Goal: Task Accomplishment & Management: Complete application form

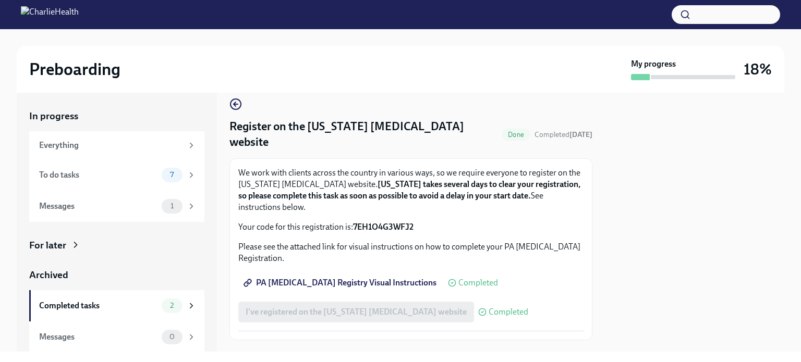
scroll to position [17, 0]
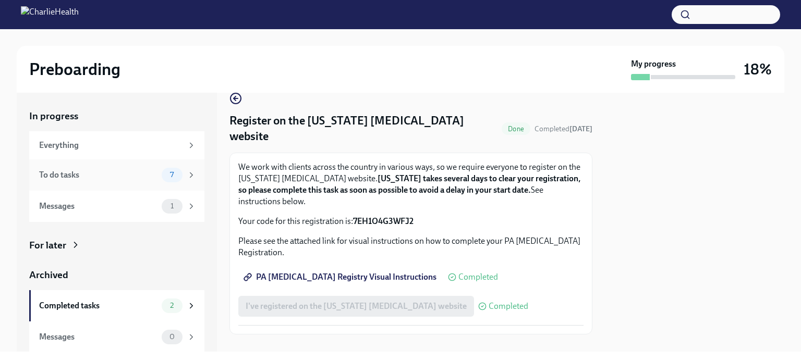
click at [187, 174] on icon at bounding box center [191, 174] width 9 height 9
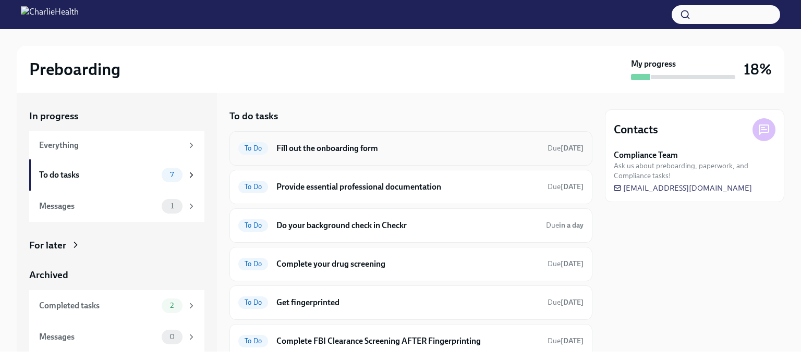
click at [323, 149] on h6 "Fill out the onboarding form" at bounding box center [407, 148] width 263 height 11
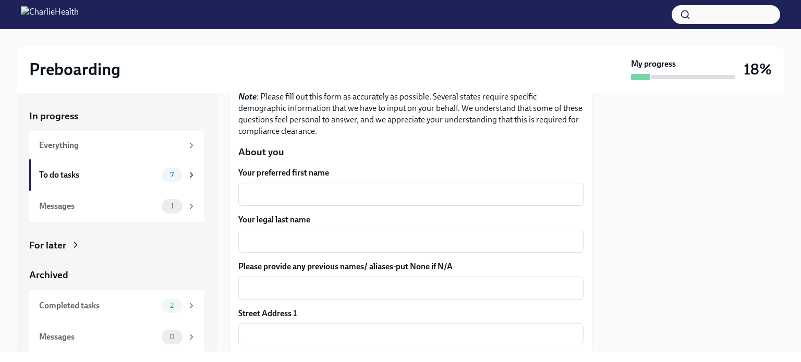
scroll to position [104, 0]
click at [279, 186] on div "x ​" at bounding box center [410, 193] width 345 height 23
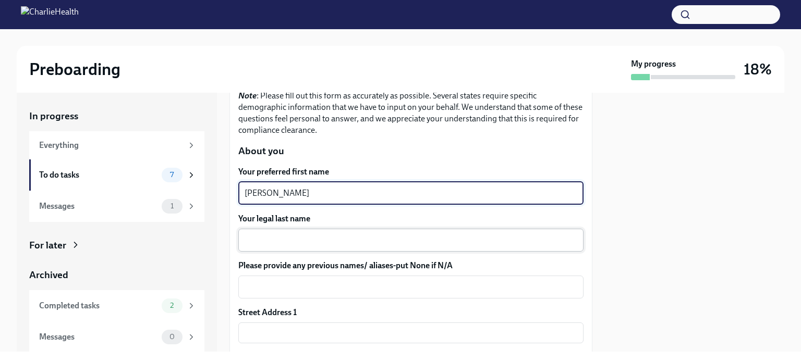
type textarea "[PERSON_NAME]"
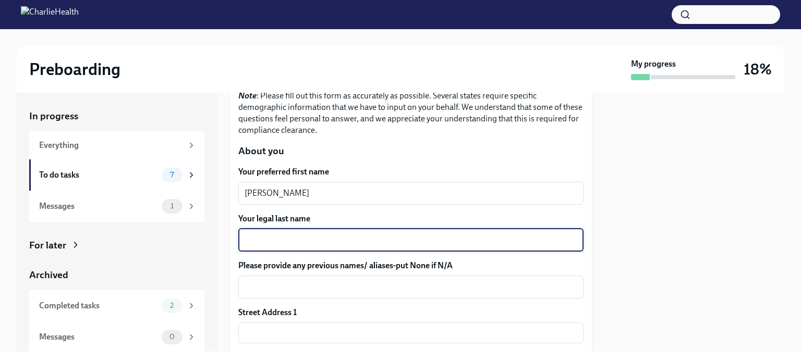
click at [265, 244] on textarea "Your legal last name" at bounding box center [410, 240] width 333 height 13
type textarea "?[PERSON_NAME]"
click at [281, 292] on textarea "Please provide any previous names/ aliases-put None if N/A" at bounding box center [410, 287] width 333 height 13
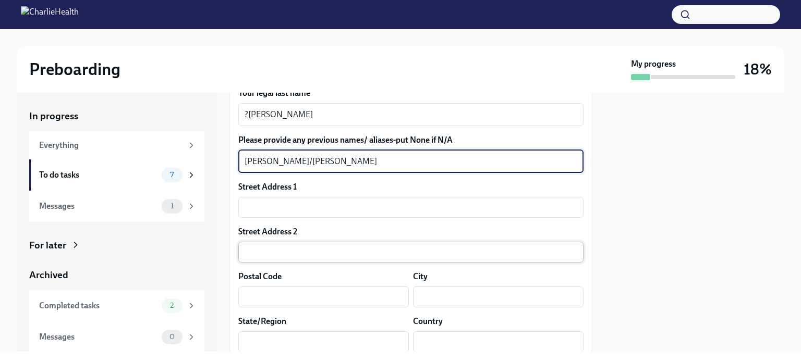
scroll to position [208, 0]
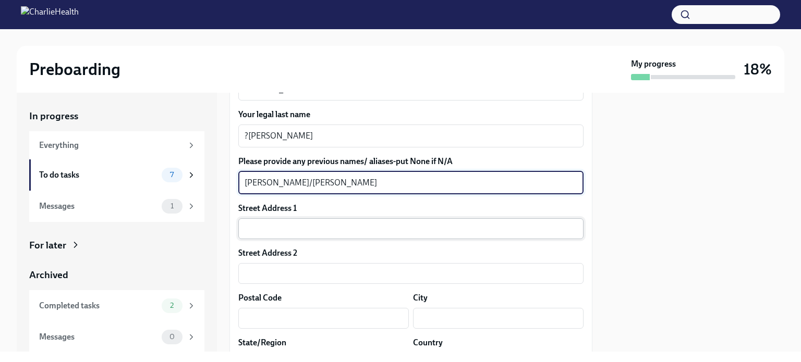
type textarea "[PERSON_NAME]/[PERSON_NAME]"
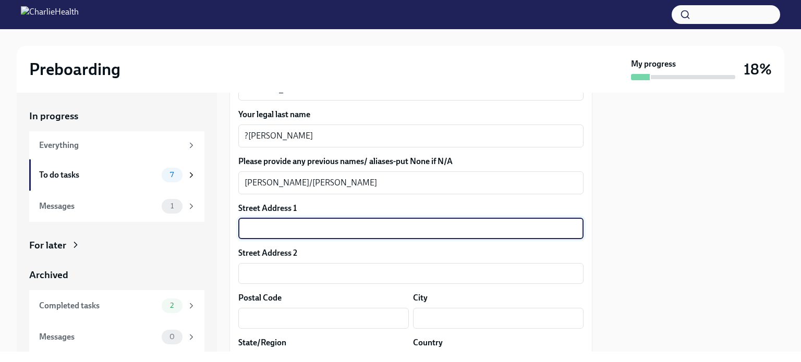
click at [261, 232] on input "text" at bounding box center [410, 228] width 345 height 21
type input "[STREET_ADDRESS][PERSON_NAME]"
type input "98223"
type input "[GEOGRAPHIC_DATA]"
type input "[US_STATE]"
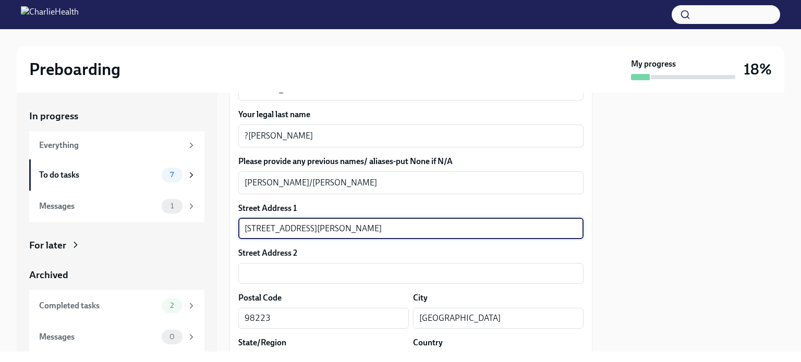
type input "US"
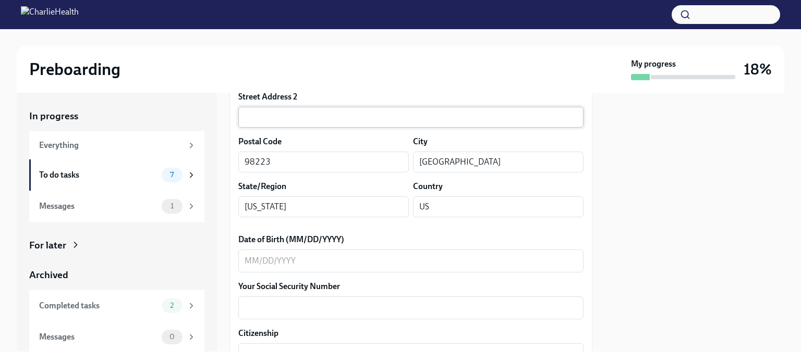
scroll to position [417, 0]
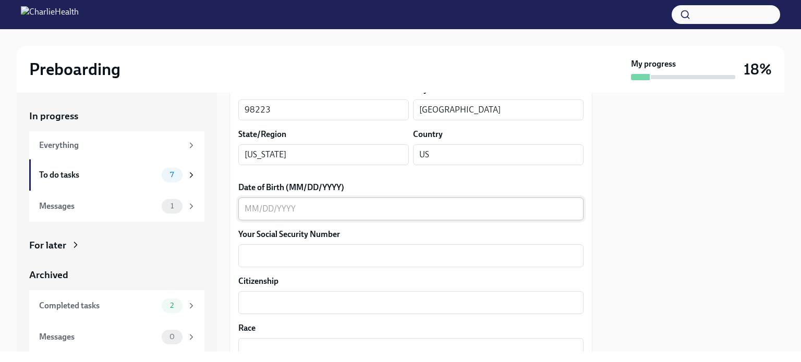
click at [261, 204] on textarea "Date of Birth (MM/DD/YYYY)" at bounding box center [410, 209] width 333 height 13
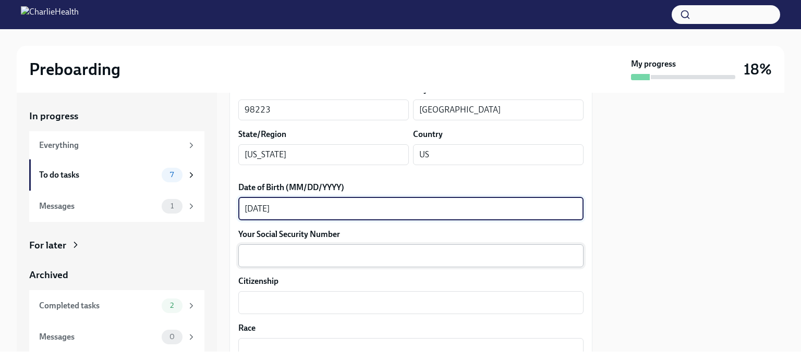
type textarea "[DATE]"
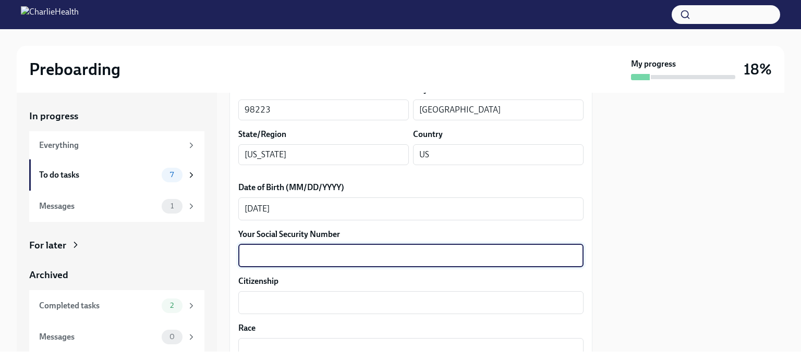
click at [247, 256] on textarea "Your Social Security Number" at bounding box center [410, 256] width 333 height 13
type textarea "455758558"
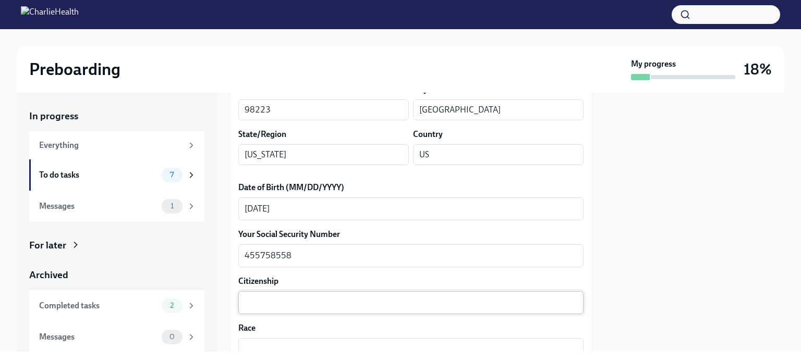
click at [254, 296] on div "x ​" at bounding box center [410, 302] width 345 height 23
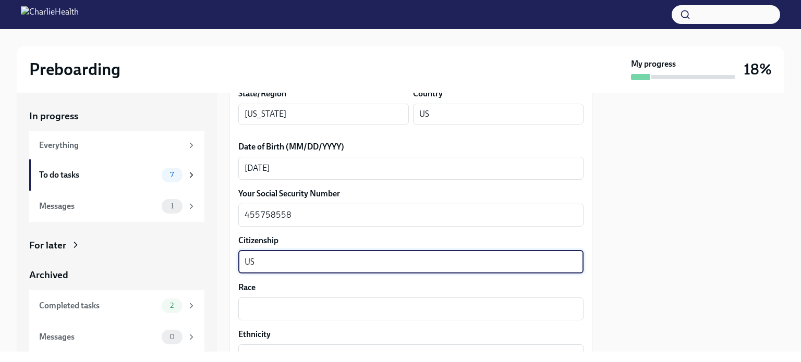
scroll to position [469, 0]
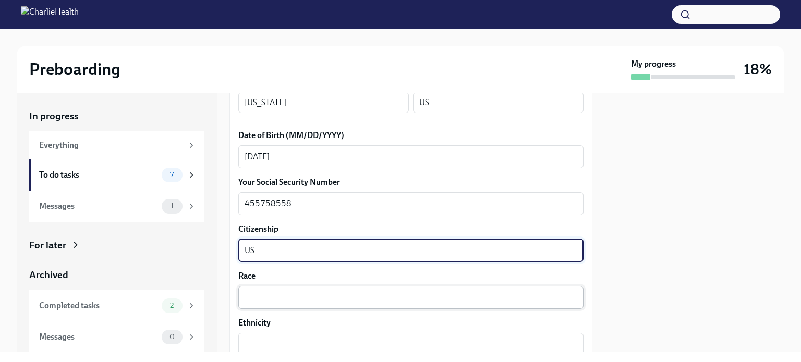
type textarea "US"
click at [268, 291] on textarea "Race" at bounding box center [410, 297] width 333 height 13
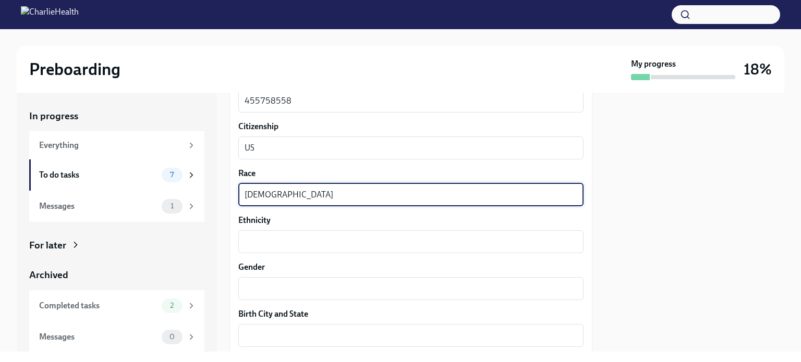
scroll to position [573, 0]
type textarea "[DEMOGRAPHIC_DATA]"
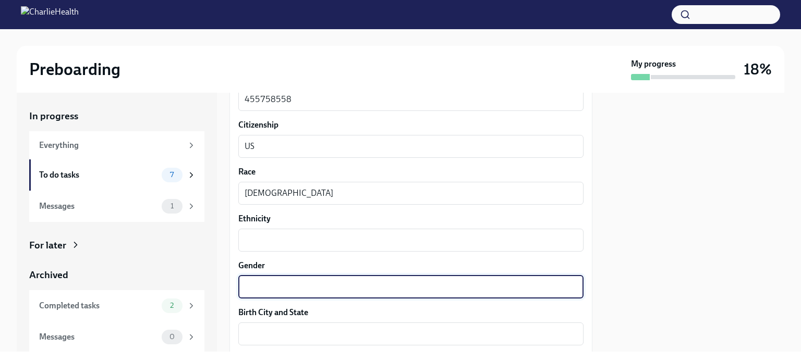
click at [268, 291] on textarea "Gender" at bounding box center [410, 287] width 333 height 13
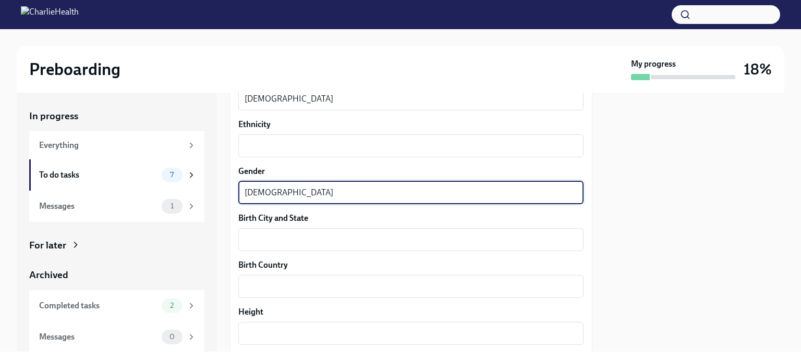
scroll to position [678, 0]
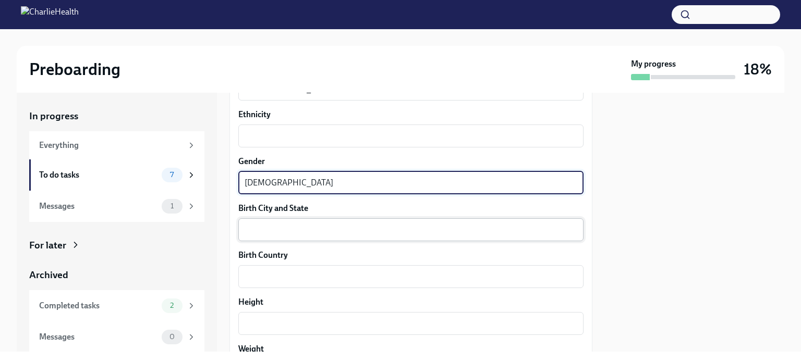
type textarea "[DEMOGRAPHIC_DATA]"
click at [256, 222] on div "x ​" at bounding box center [410, 229] width 345 height 23
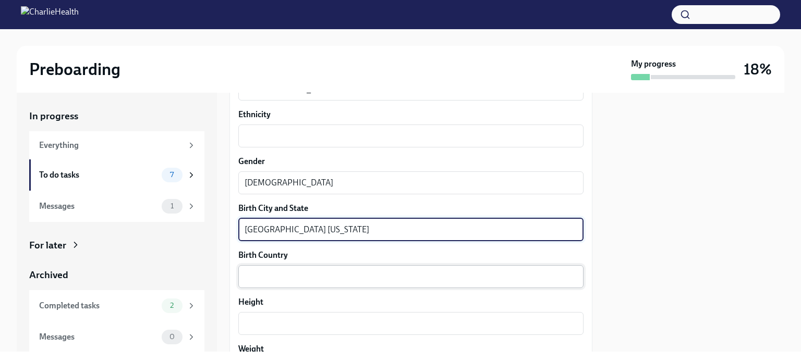
type textarea "[GEOGRAPHIC_DATA] [US_STATE]"
click at [271, 278] on textarea "Birth Country" at bounding box center [410, 277] width 333 height 13
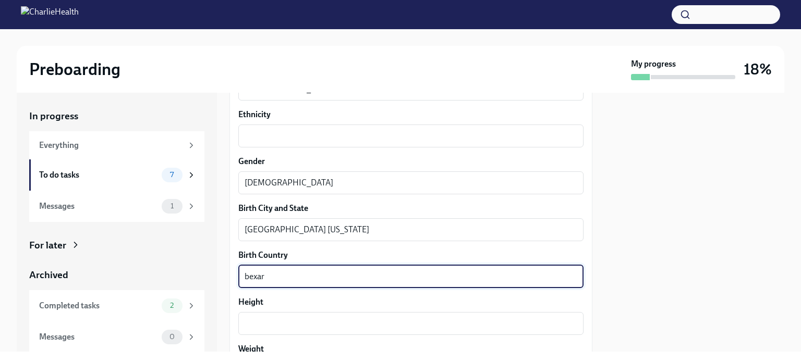
click at [251, 277] on textarea "bexar" at bounding box center [410, 277] width 333 height 13
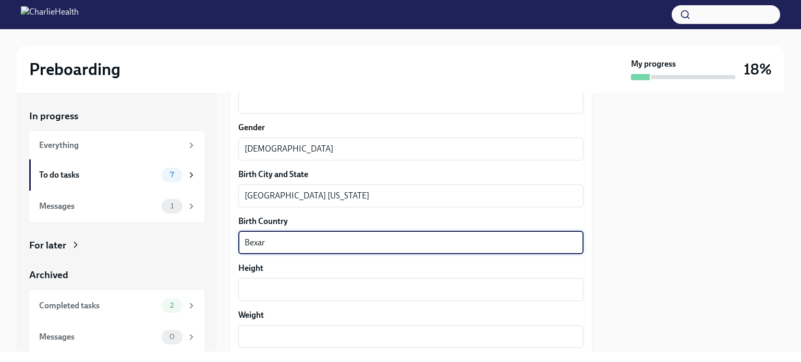
scroll to position [730, 0]
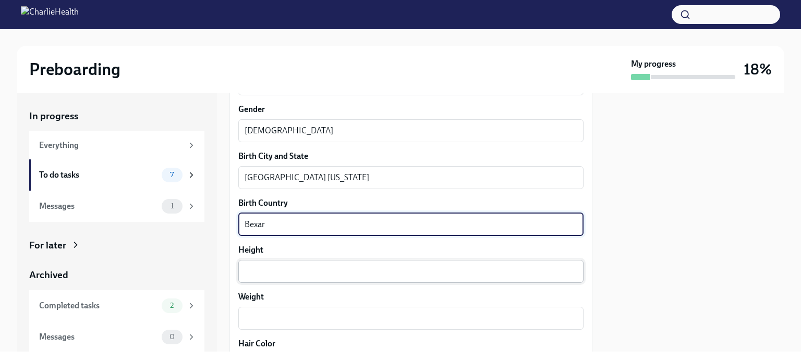
type textarea "Bexar"
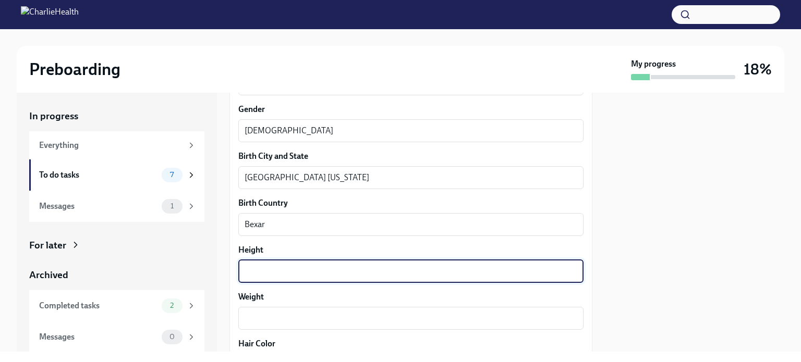
click at [268, 269] on textarea "Height" at bounding box center [410, 271] width 333 height 13
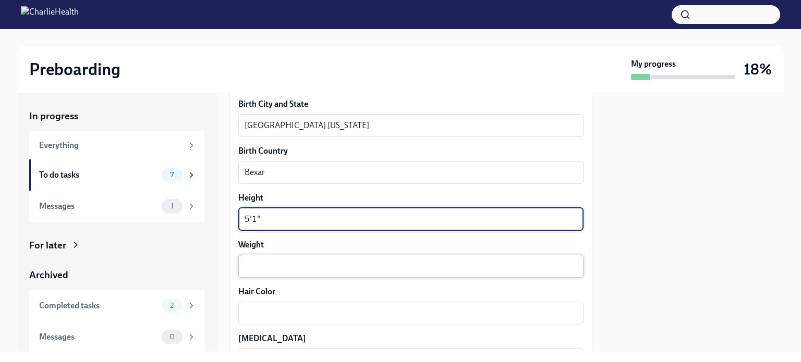
type textarea "5'1""
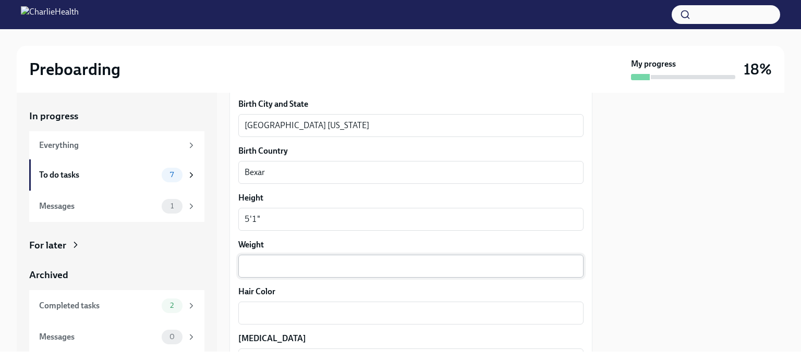
click at [259, 273] on div "x ​" at bounding box center [410, 266] width 345 height 23
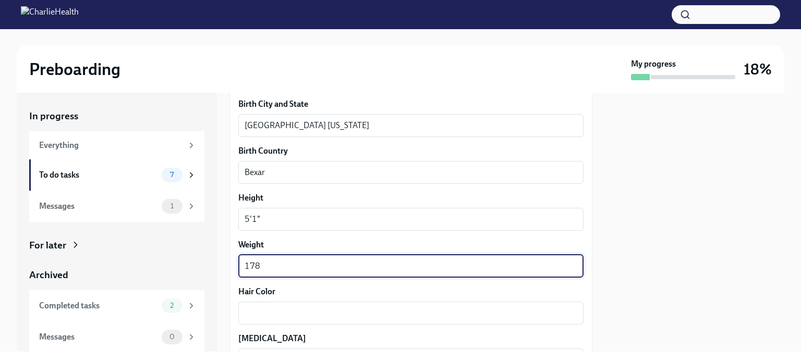
scroll to position [834, 0]
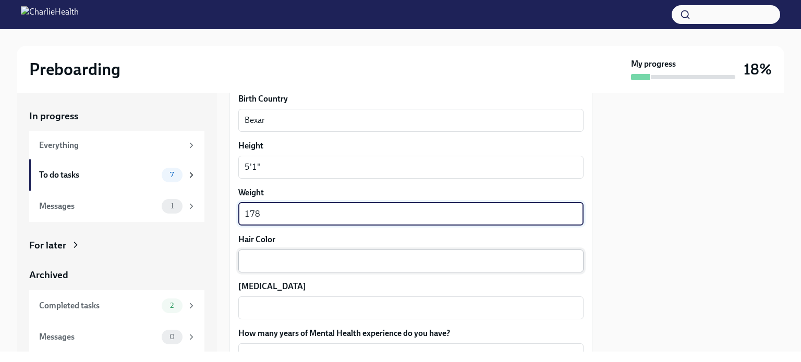
type textarea "178"
click at [257, 263] on textarea "Hair Color" at bounding box center [410, 261] width 333 height 13
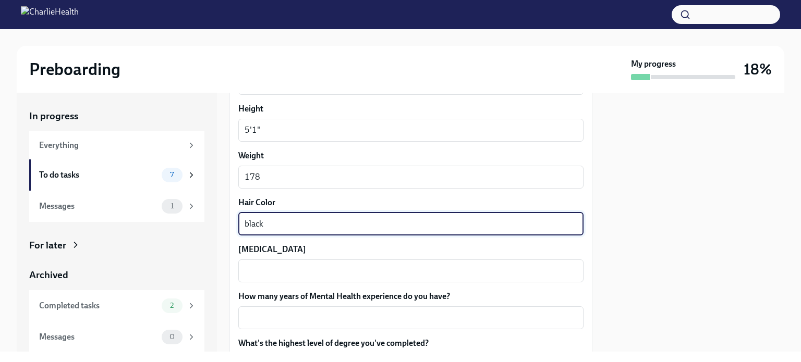
scroll to position [886, 0]
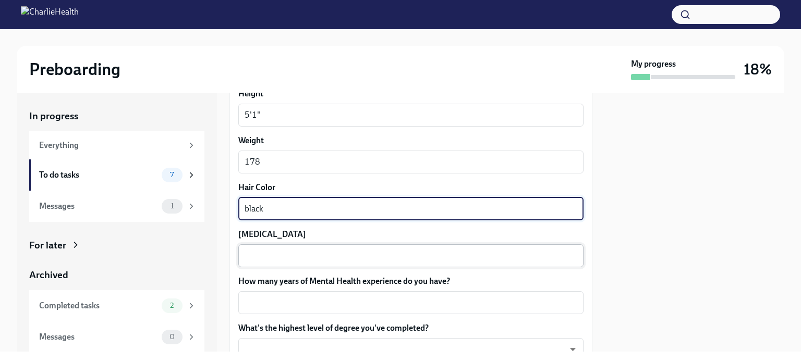
type textarea "black"
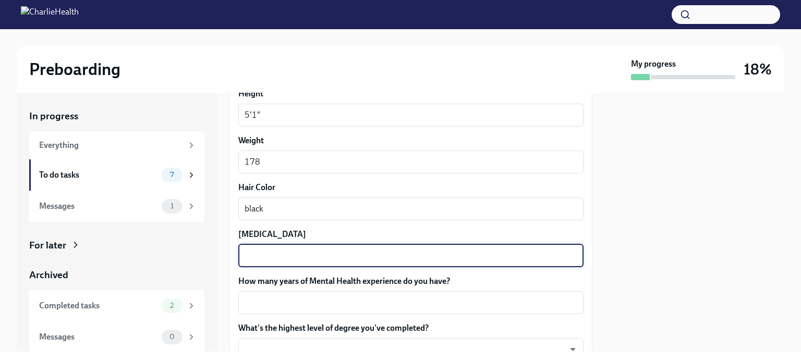
click at [255, 248] on div "x ​" at bounding box center [410, 255] width 345 height 23
type textarea "brown"
click at [271, 298] on textarea "How many years of Mental Health experience do you have?" at bounding box center [410, 303] width 333 height 13
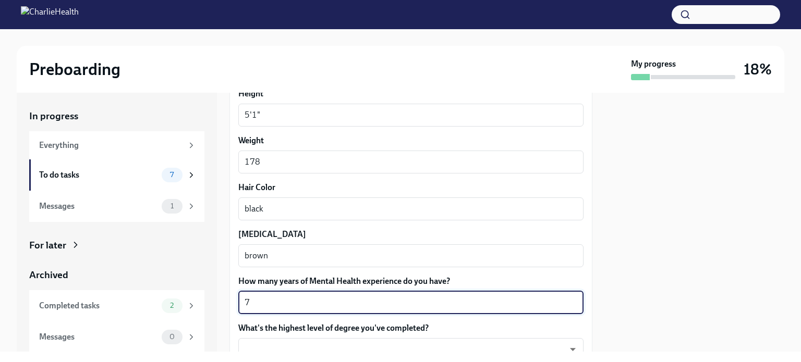
scroll to position [938, 0]
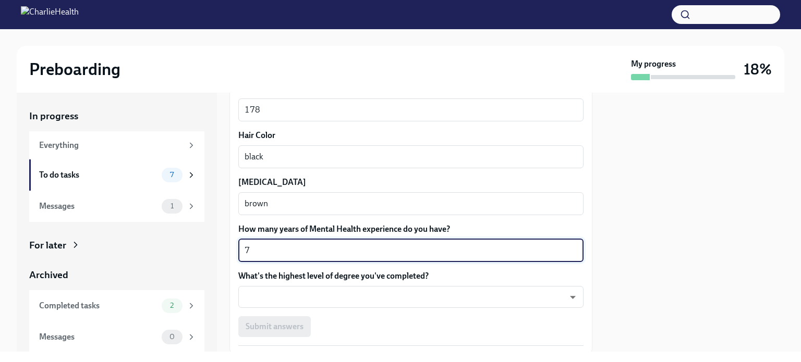
type textarea "7"
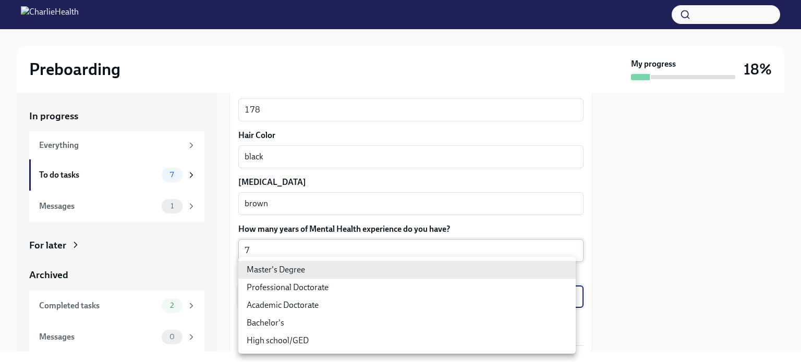
click at [276, 292] on body "Preboarding My progress 18% In progress Everything To do tasks 7 Messages 1 For…" at bounding box center [400, 181] width 801 height 362
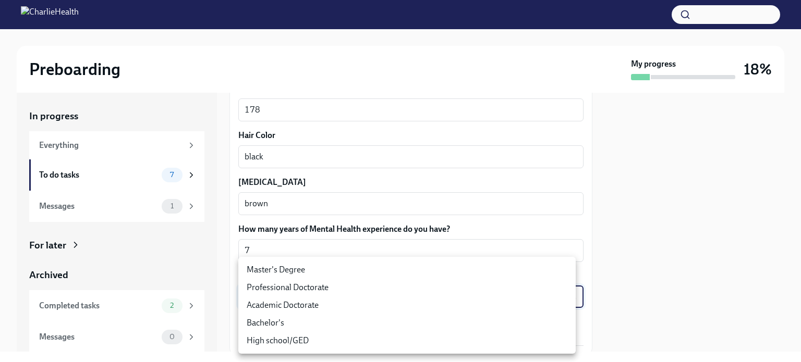
click at [280, 267] on li "Master's Degree" at bounding box center [406, 270] width 337 height 18
type input "2vBr-ghkD"
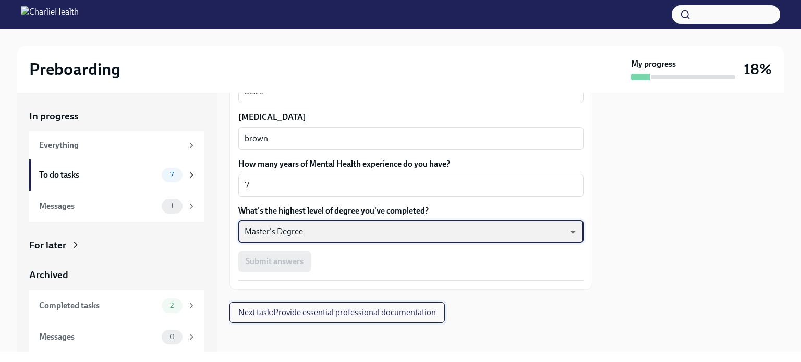
scroll to position [1007, 0]
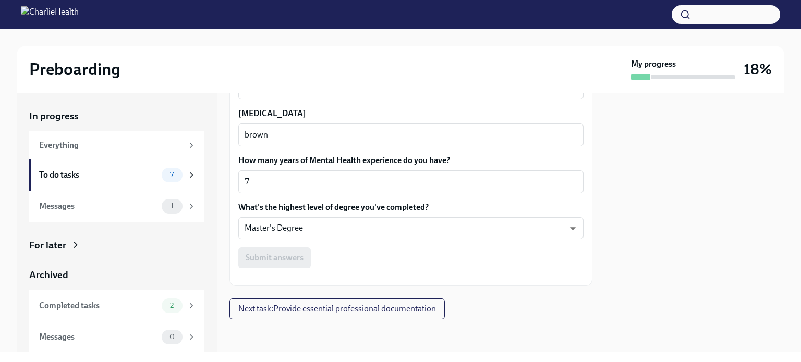
click at [277, 255] on div "Submit answers" at bounding box center [410, 258] width 345 height 21
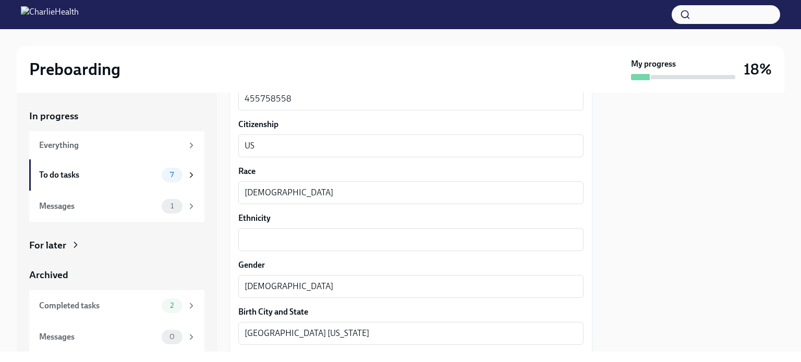
scroll to position [590, 0]
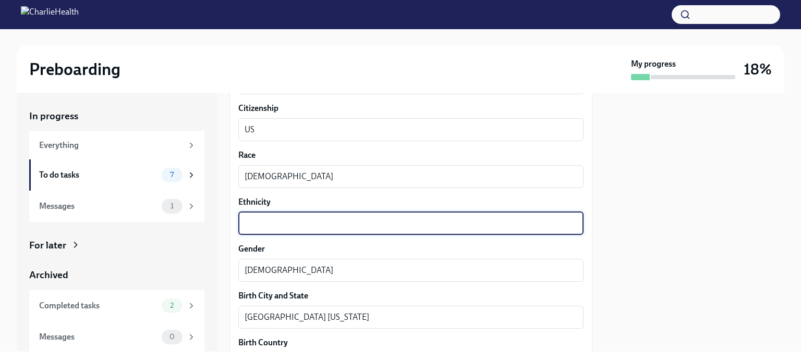
click at [282, 223] on textarea "Ethnicity" at bounding box center [410, 223] width 333 height 13
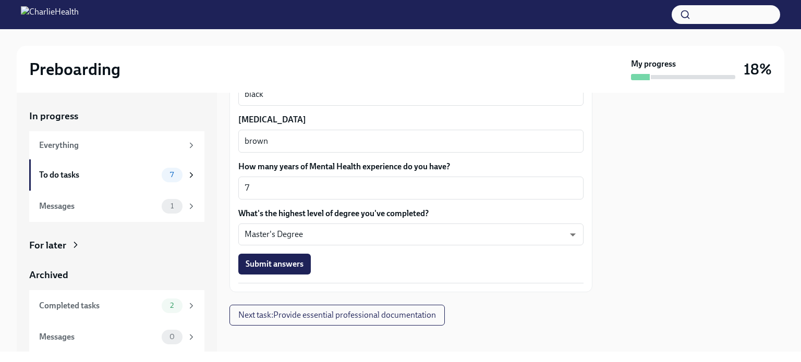
scroll to position [1007, 0]
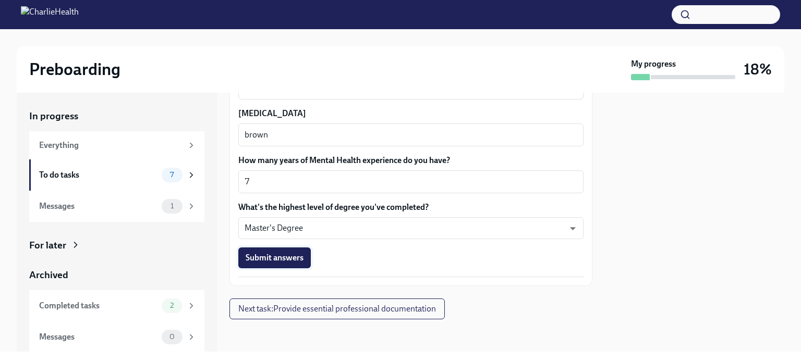
type textarea "[DEMOGRAPHIC_DATA]"
click at [276, 258] on span "Submit answers" at bounding box center [274, 258] width 58 height 10
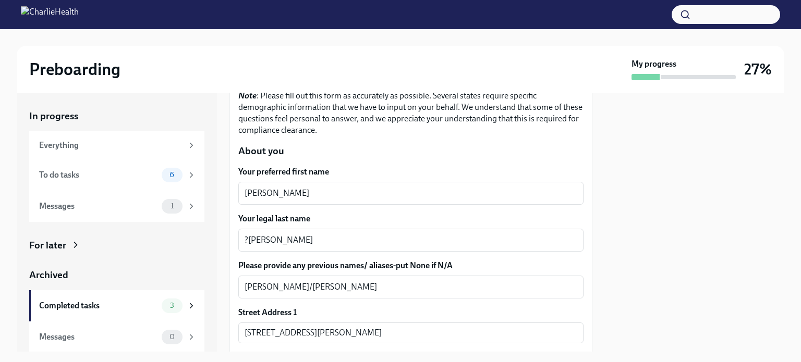
scroll to position [156, 0]
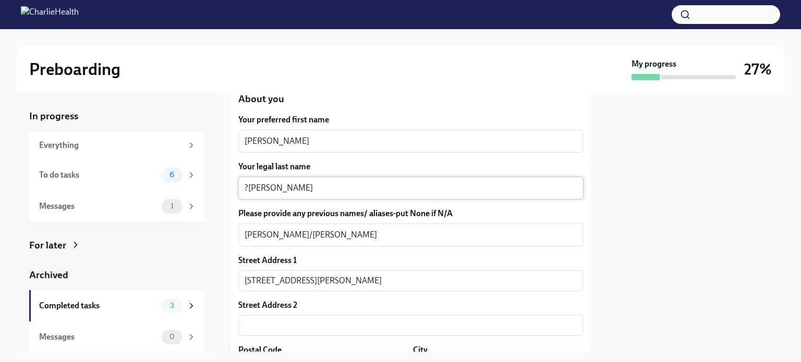
click at [248, 188] on textarea "?[PERSON_NAME]" at bounding box center [410, 188] width 333 height 13
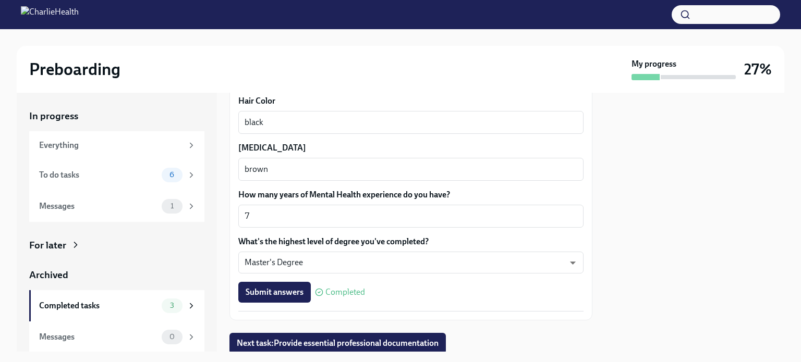
scroll to position [990, 0]
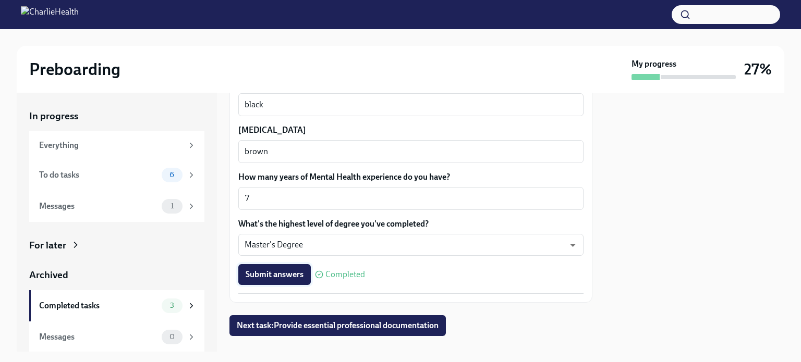
type textarea "[PERSON_NAME]"
click at [278, 274] on span "Submit answers" at bounding box center [274, 274] width 58 height 10
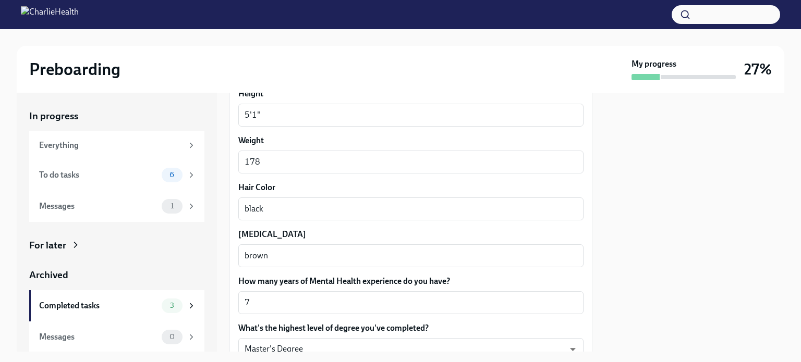
scroll to position [1007, 0]
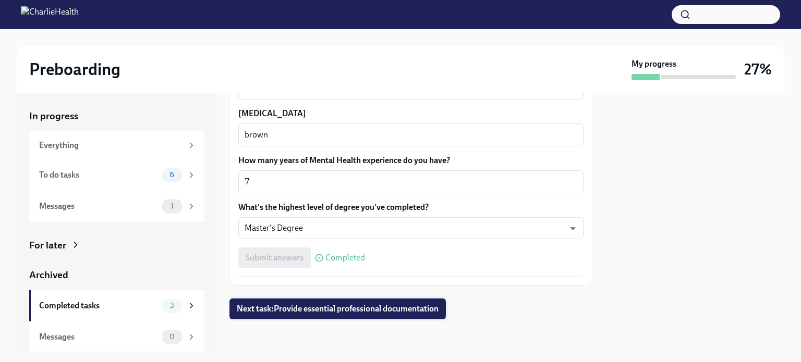
click at [301, 311] on span "Next task : Provide essential professional documentation" at bounding box center [338, 309] width 202 height 10
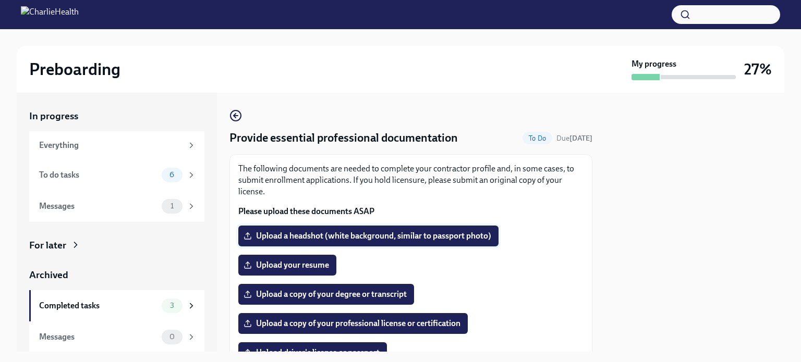
click at [302, 235] on span "Upload a headshot (white background, similar to passport photo)" at bounding box center [367, 236] width 245 height 10
click at [0, 0] on input "Upload a headshot (white background, similar to passport photo)" at bounding box center [0, 0] width 0 height 0
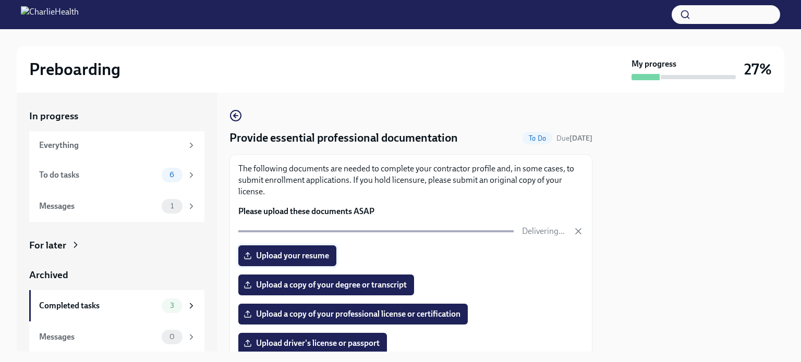
click at [302, 256] on span "Upload your resume" at bounding box center [286, 256] width 83 height 10
click at [0, 0] on input "Upload your resume" at bounding box center [0, 0] width 0 height 0
